Goal: Information Seeking & Learning: Find specific page/section

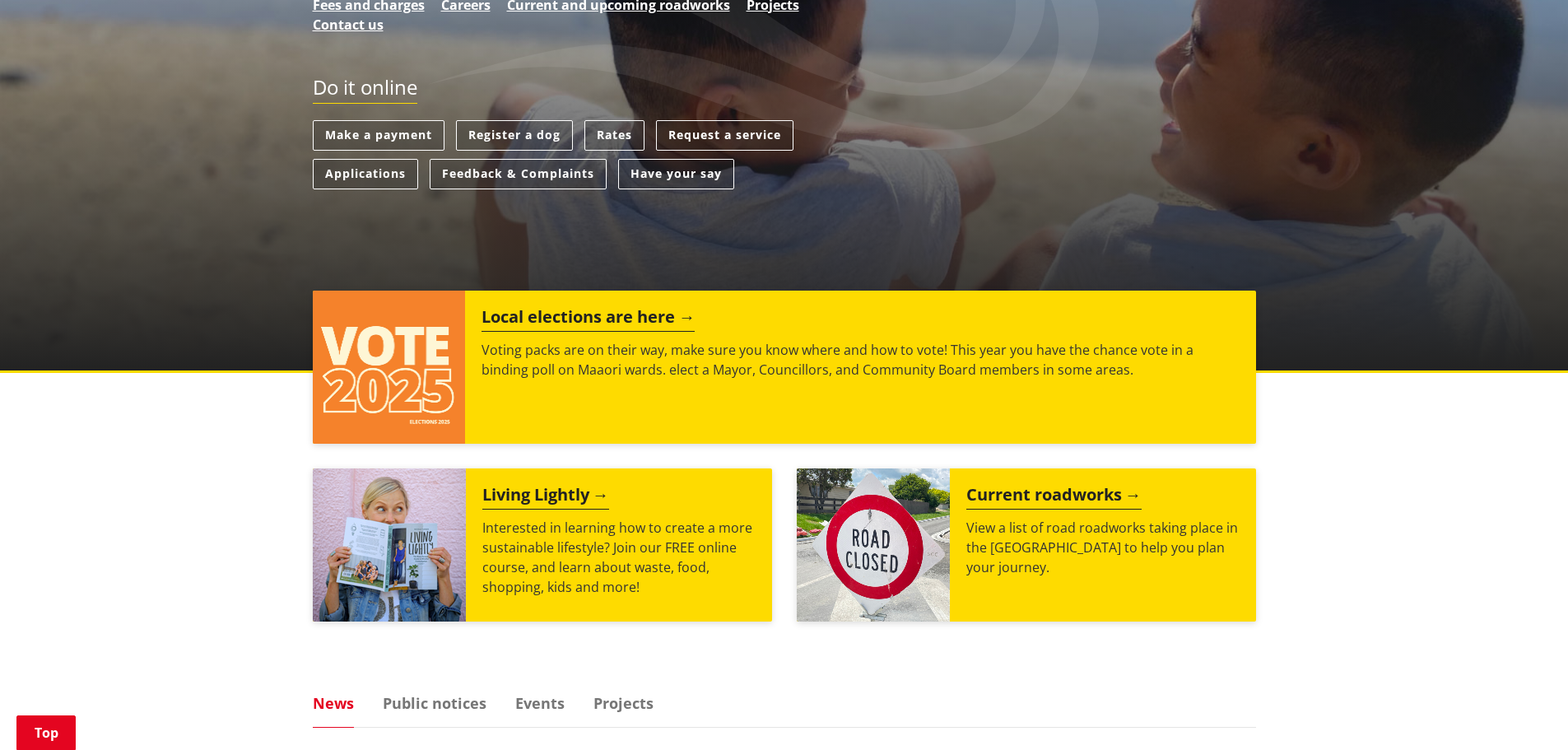
scroll to position [247, 0]
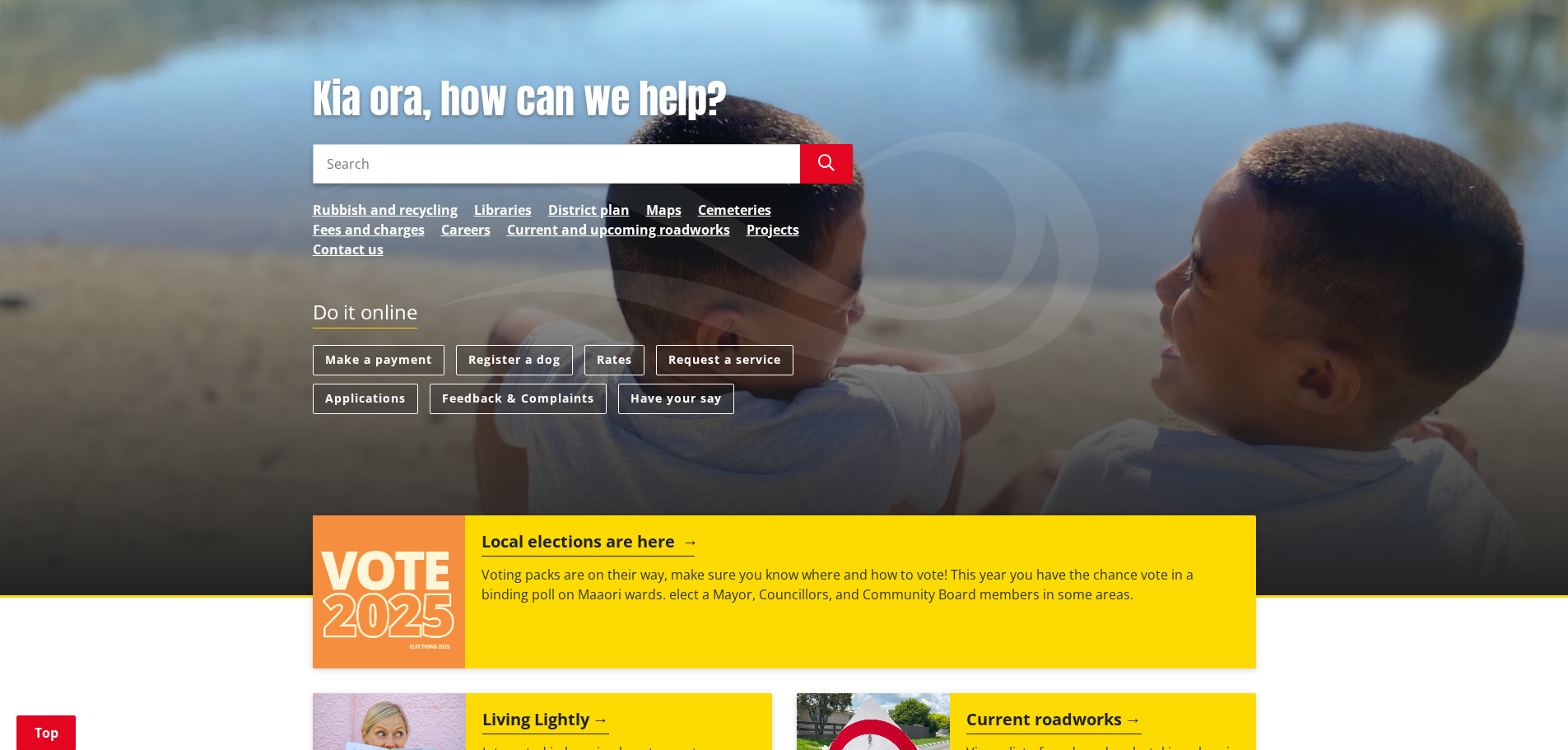
click at [535, 532] on h2 "Local elections are here" at bounding box center [588, 544] width 213 height 25
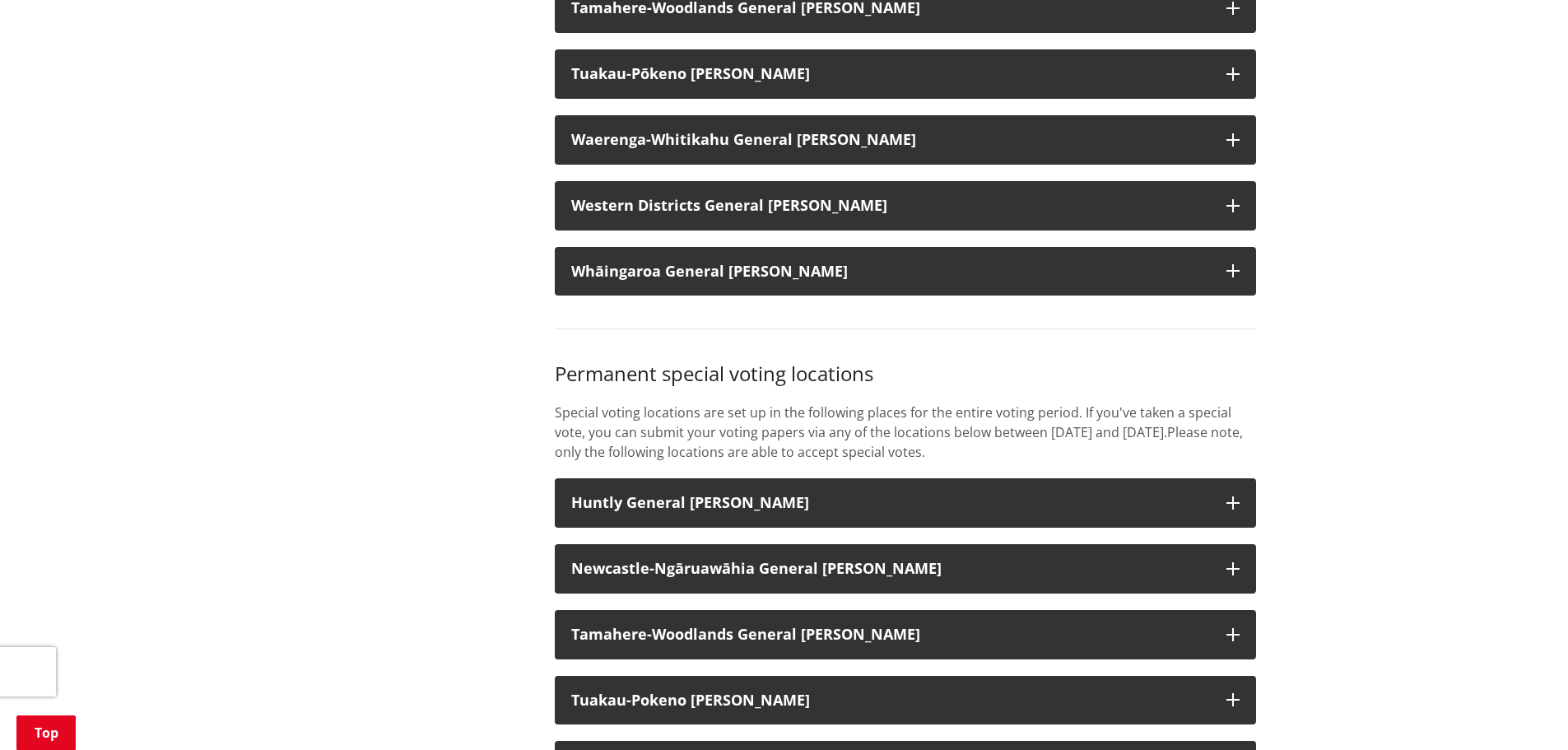
scroll to position [1894, 0]
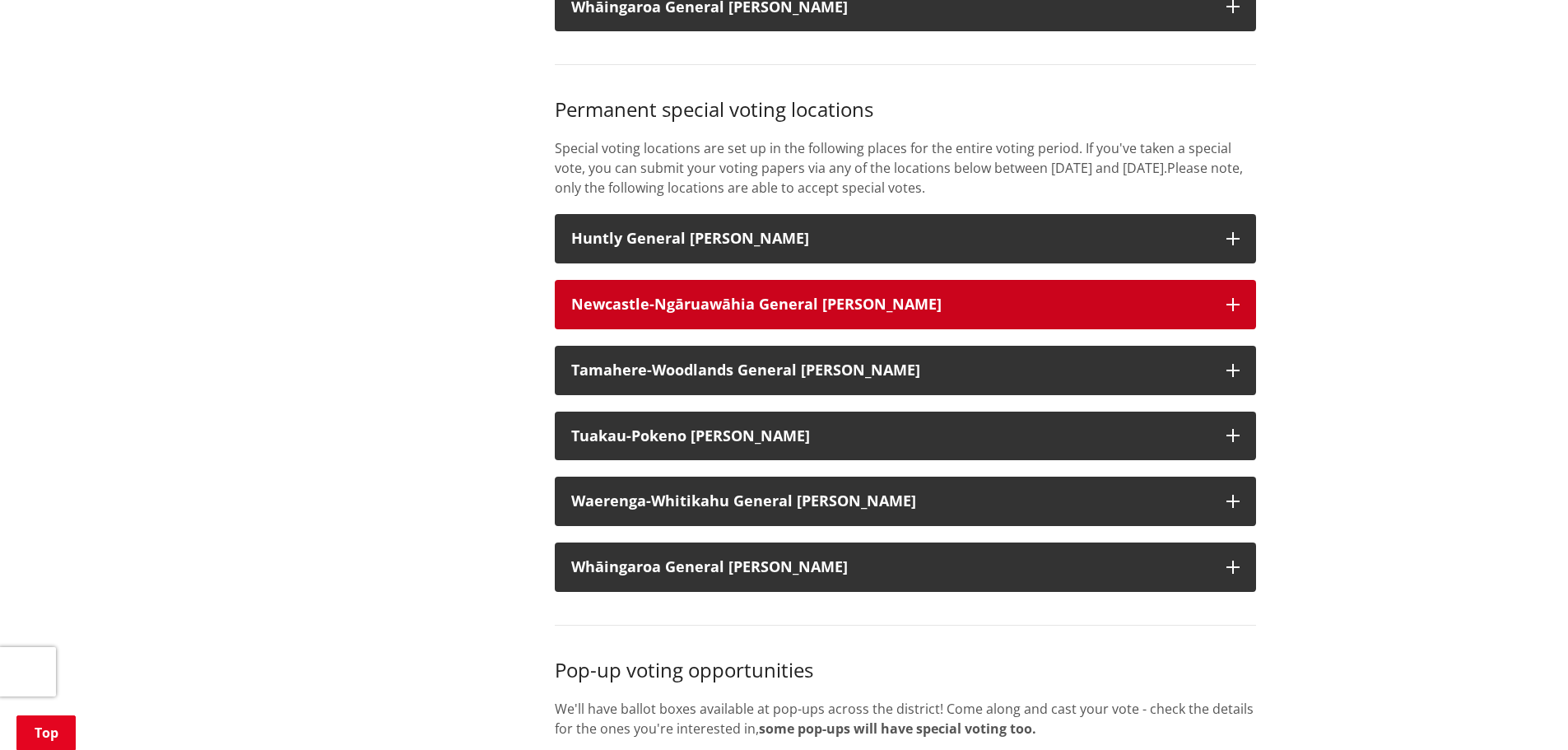
click at [694, 314] on strong "Newcastle-Ngāruawāhia General [PERSON_NAME]" at bounding box center [757, 304] width 371 height 20
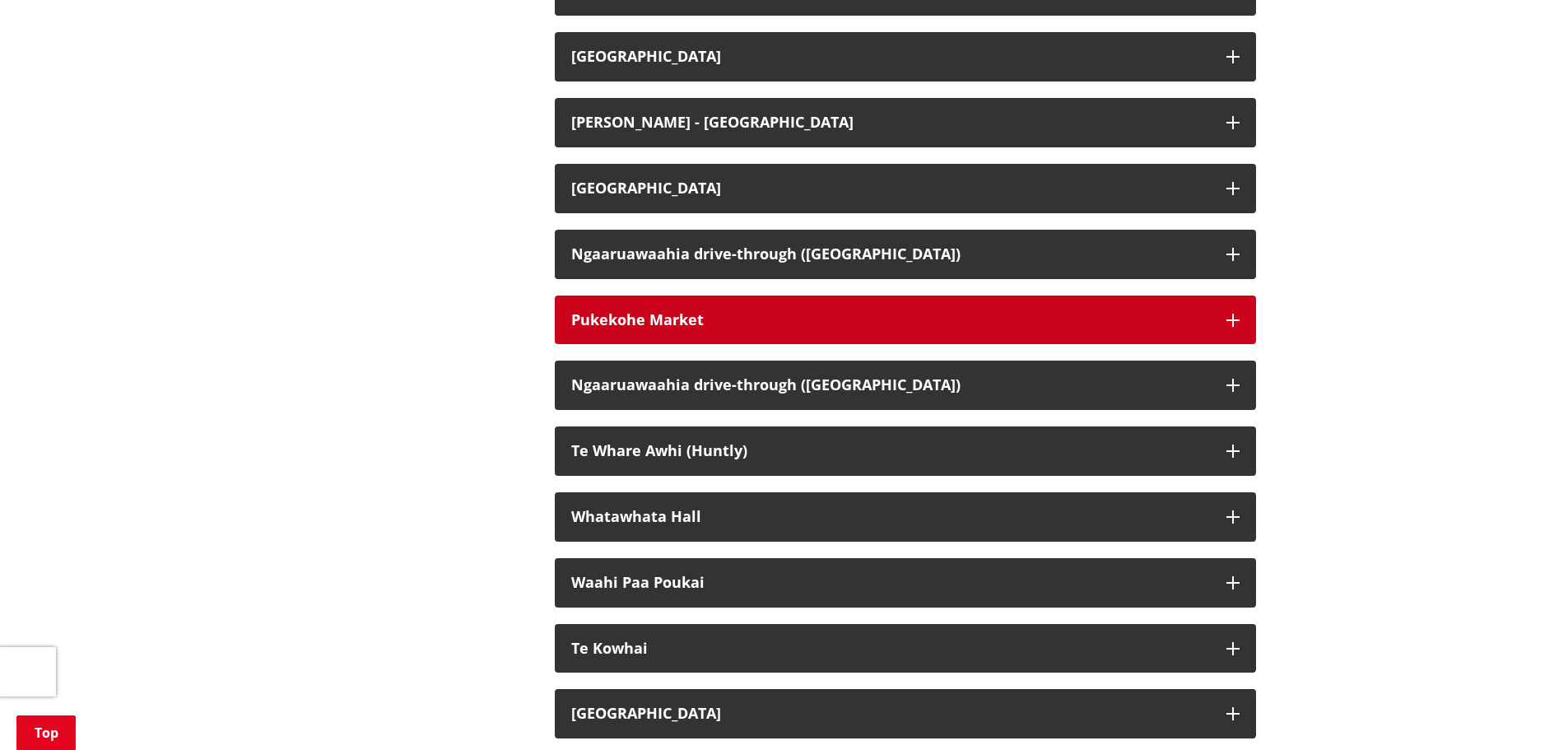
scroll to position [3870, 0]
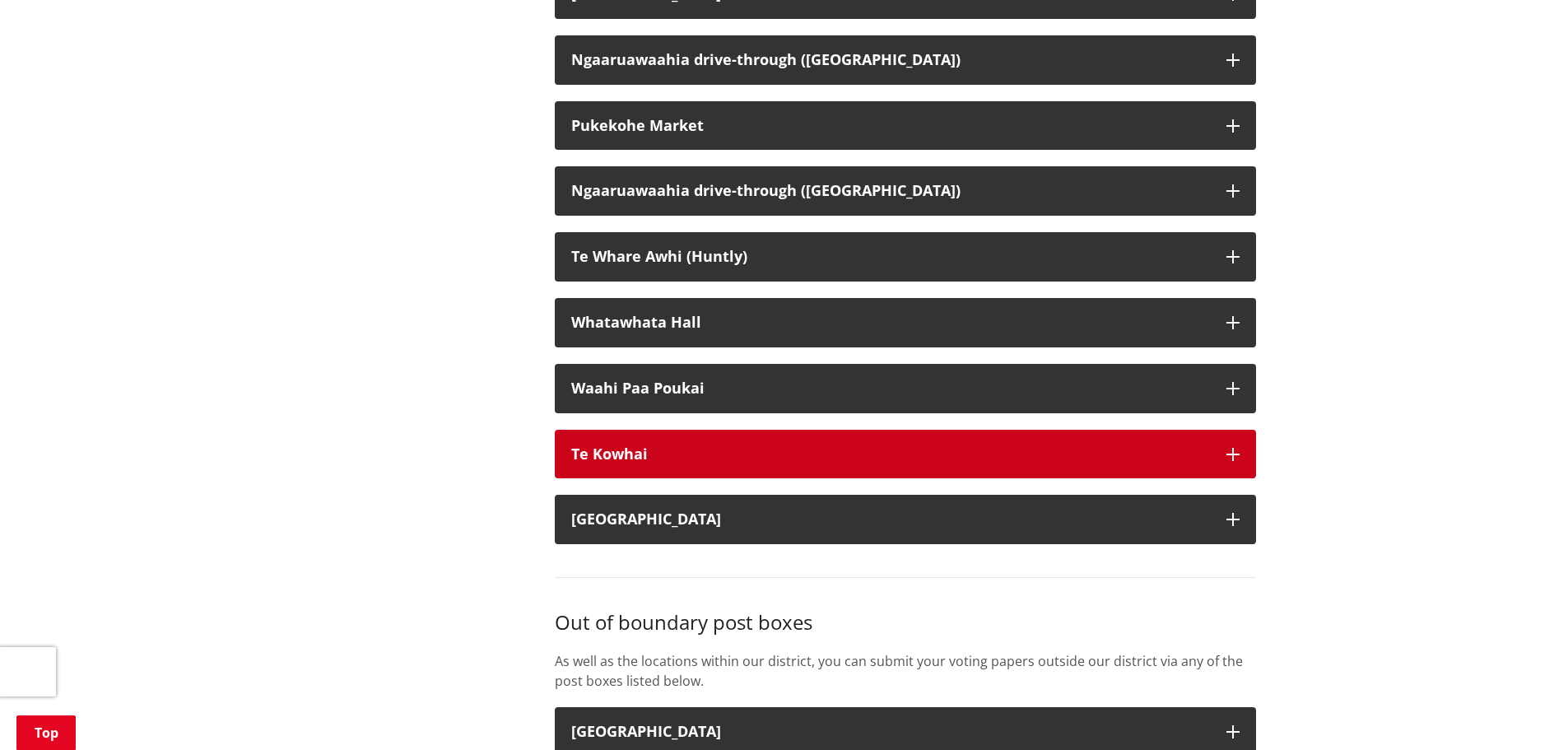
click at [678, 463] on div "Te Kowhai" at bounding box center [891, 454] width 639 height 17
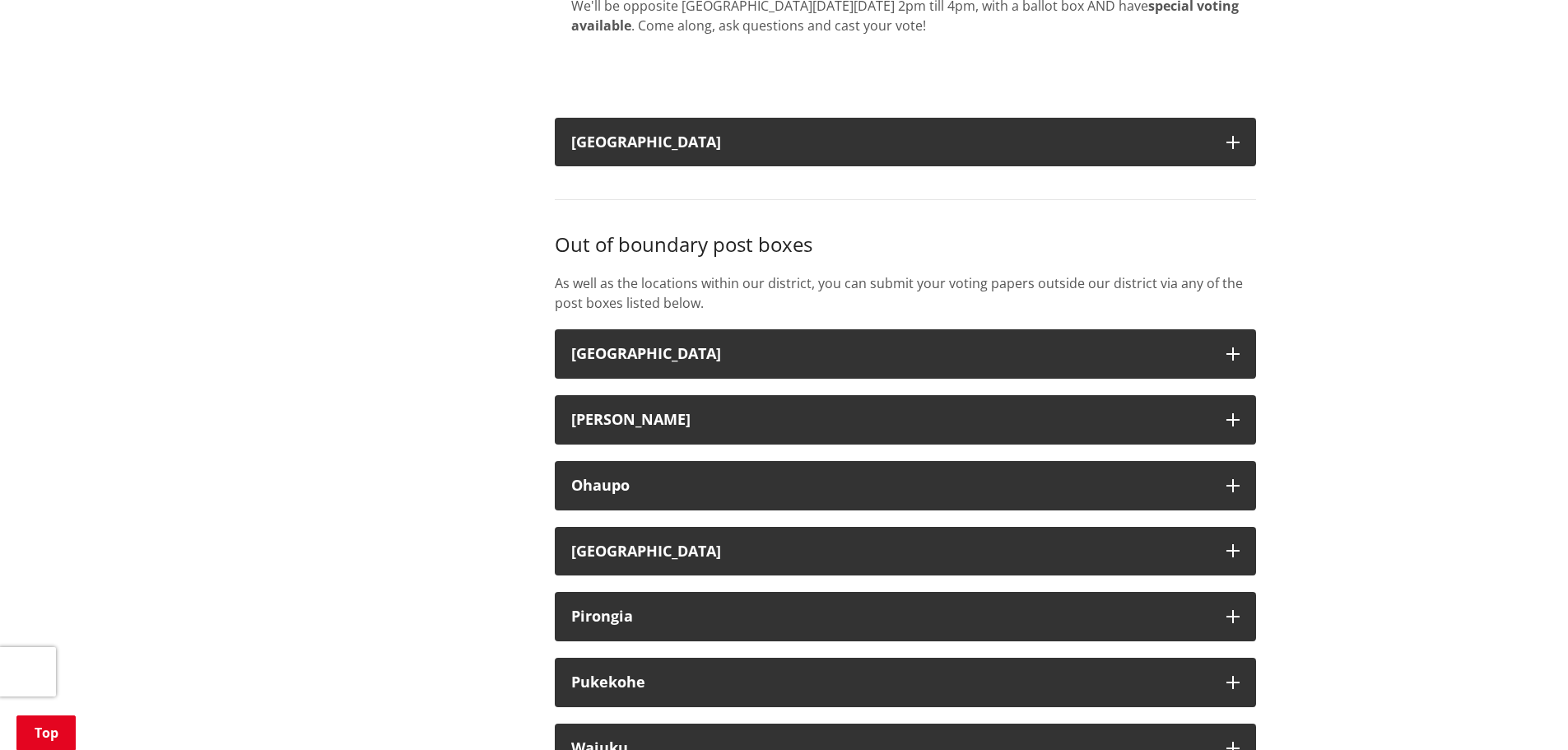
scroll to position [4447, 0]
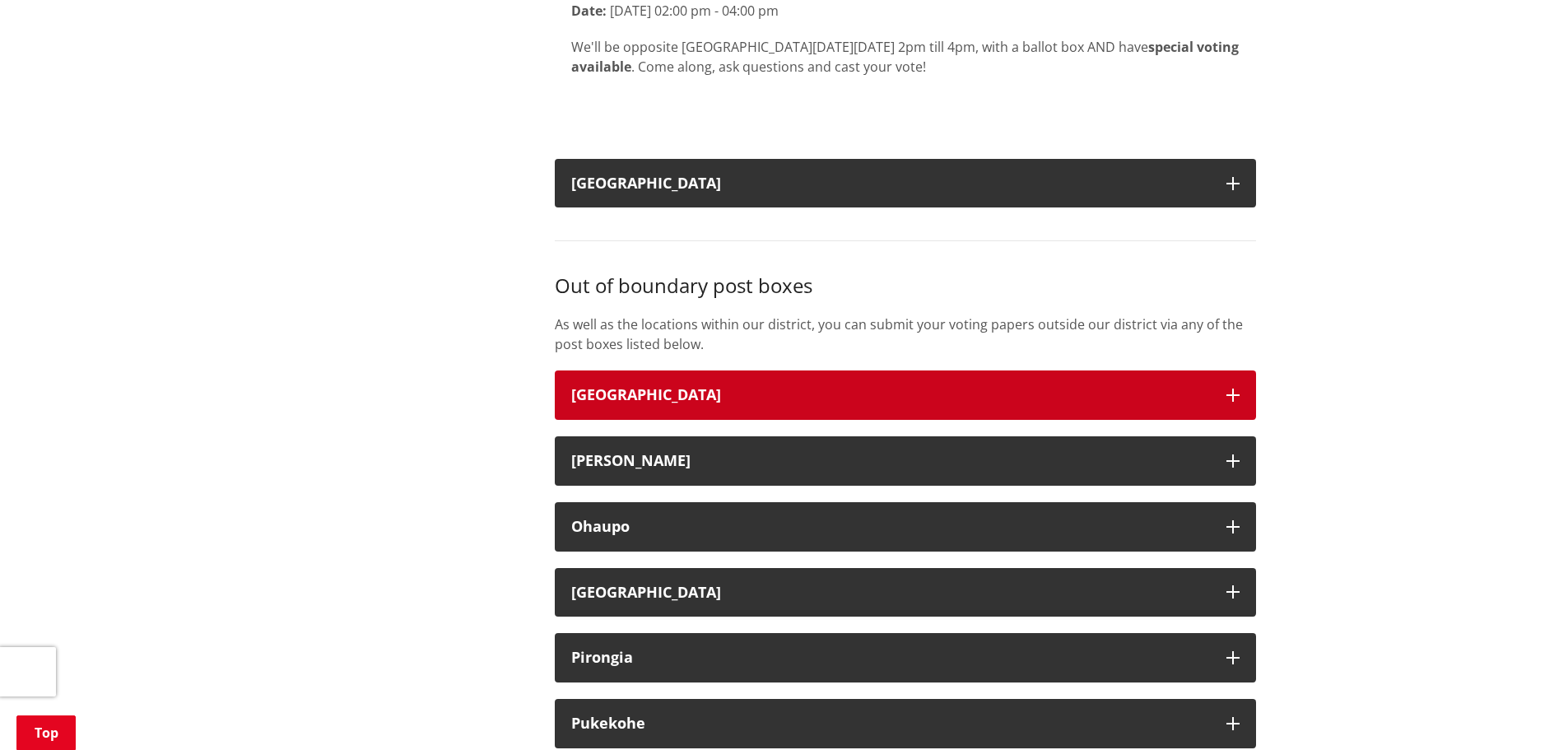
click at [834, 404] on h3 "[GEOGRAPHIC_DATA]" at bounding box center [891, 396] width 639 height 17
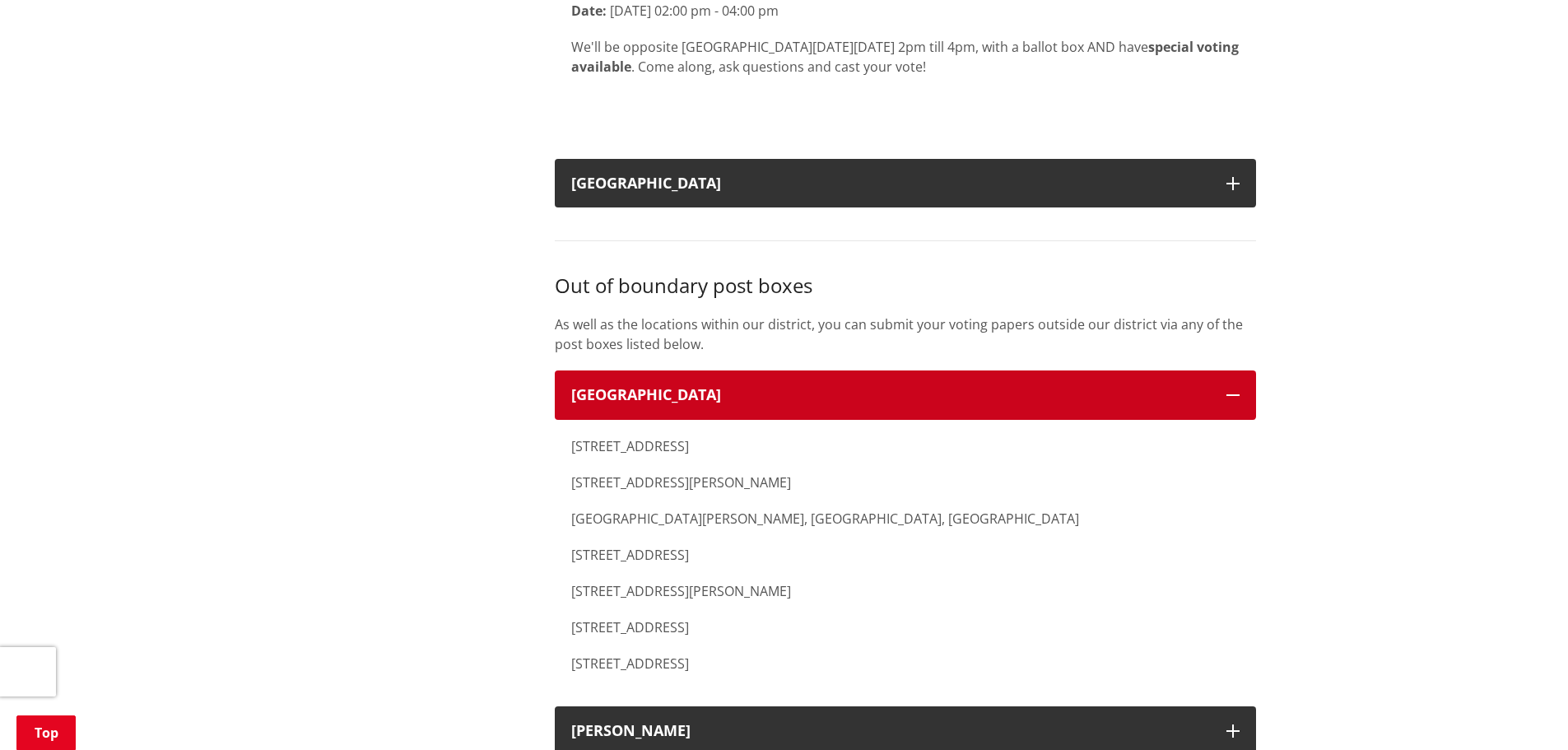
click at [834, 404] on h3 "[GEOGRAPHIC_DATA]" at bounding box center [891, 396] width 639 height 17
